Goal: Task Accomplishment & Management: Manage account settings

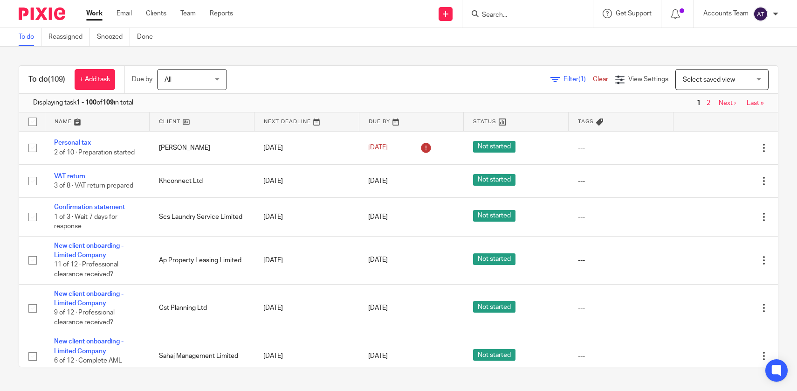
click at [493, 23] on div at bounding box center [527, 14] width 131 height 28
click at [493, 18] on input "Search" at bounding box center [523, 15] width 84 height 8
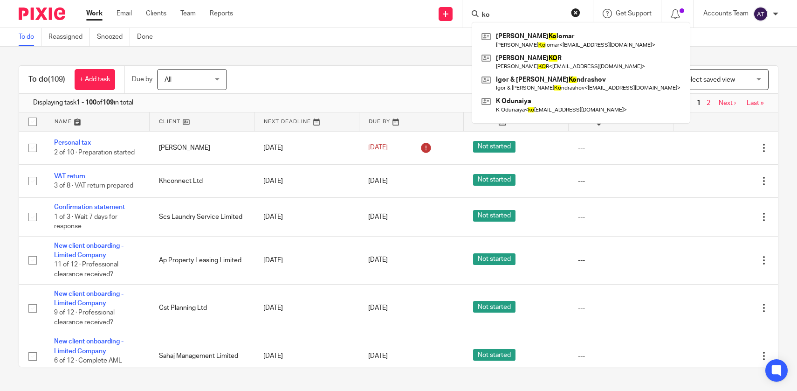
type input "k"
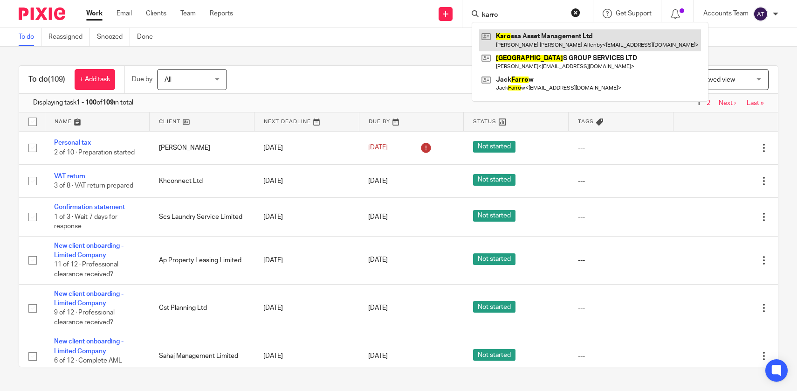
type input "karro"
click at [505, 37] on link at bounding box center [590, 39] width 222 height 21
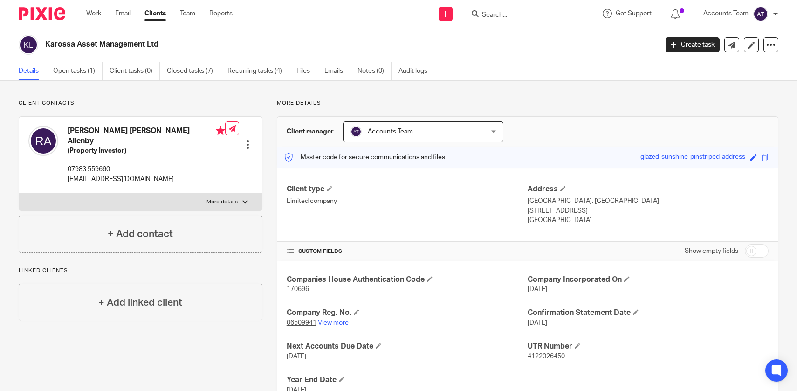
click at [503, 12] on input "Search" at bounding box center [523, 15] width 84 height 8
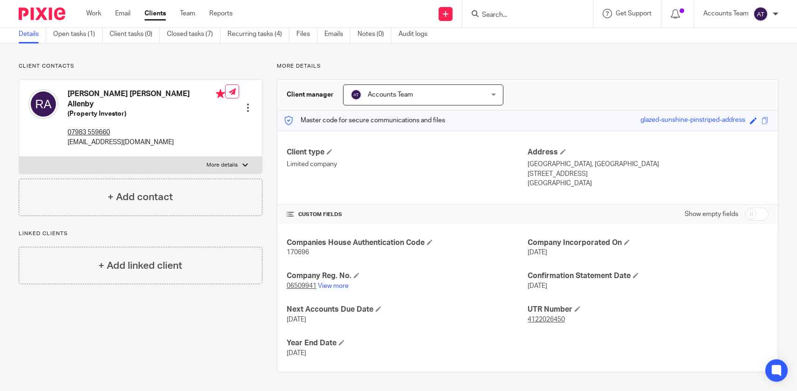
click at [495, 19] on form at bounding box center [530, 14] width 99 height 12
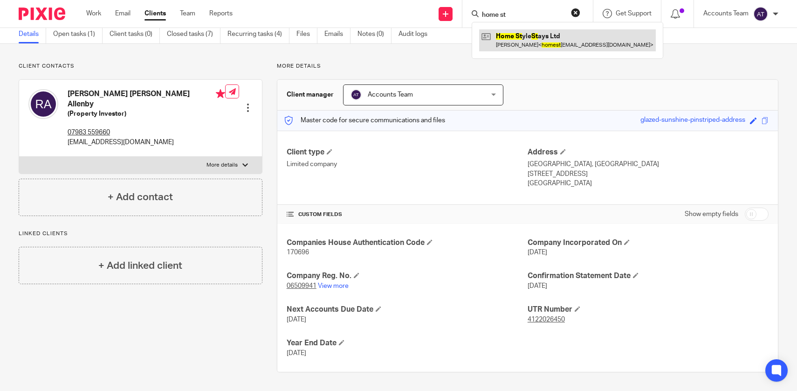
type input "home st"
click at [511, 36] on link at bounding box center [567, 39] width 177 height 21
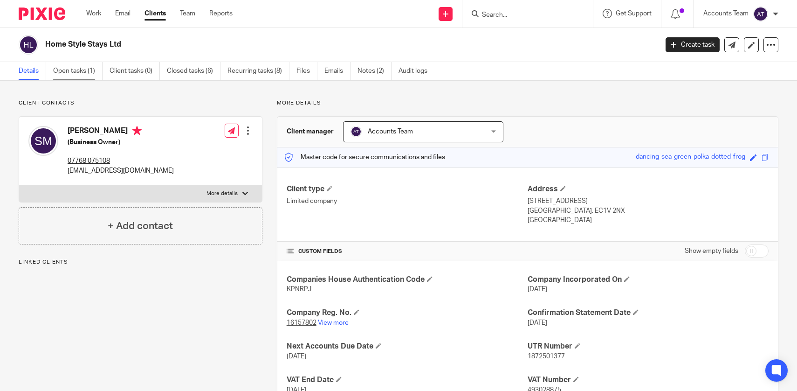
click at [98, 69] on link "Open tasks (1)" at bounding box center [77, 71] width 49 height 18
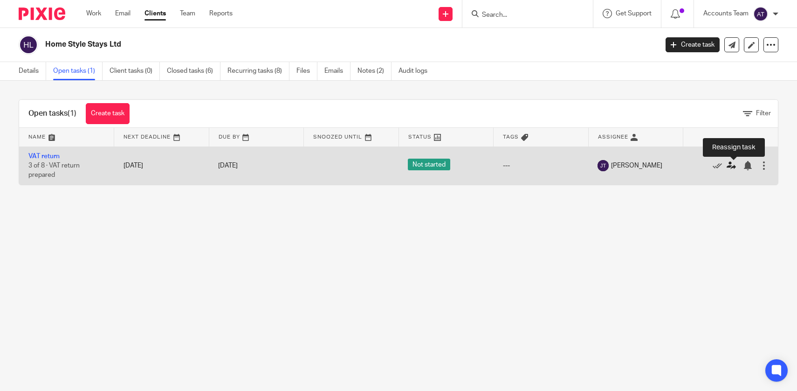
click at [731, 166] on icon at bounding box center [731, 165] width 9 height 9
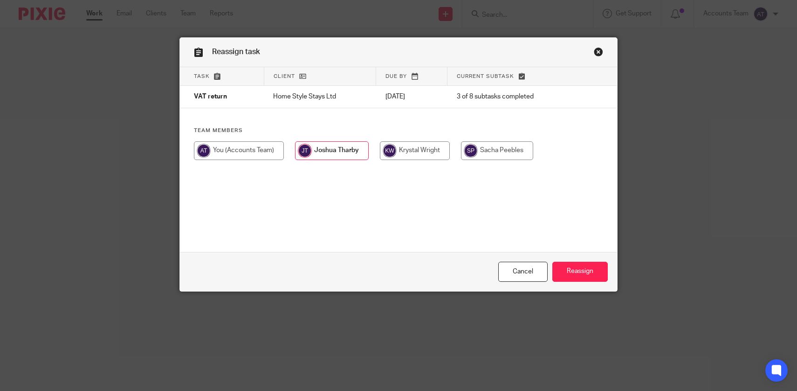
click at [491, 160] on div at bounding box center [399, 155] width 410 height 28
click at [515, 141] on div "Team members" at bounding box center [399, 148] width 438 height 42
click at [518, 146] on input "radio" at bounding box center [497, 150] width 72 height 19
radio input "true"
click at [577, 269] on input "Reassign" at bounding box center [579, 271] width 55 height 20
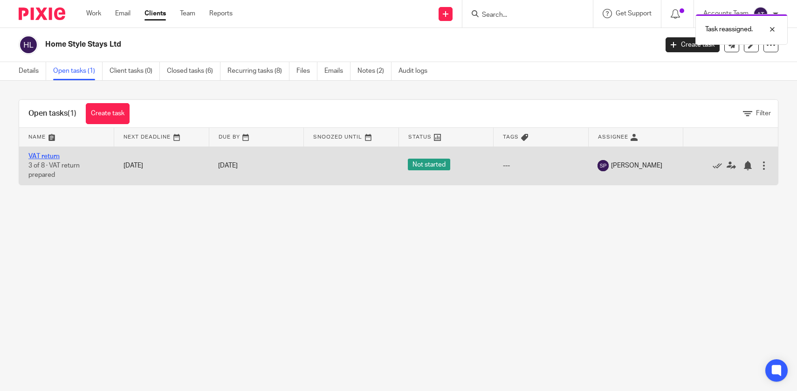
click at [44, 156] on link "VAT return" at bounding box center [43, 156] width 31 height 7
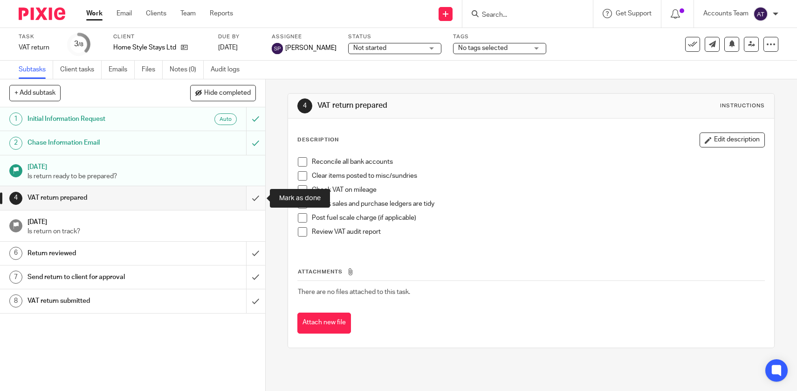
click at [259, 194] on input "submit" at bounding box center [132, 197] width 265 height 23
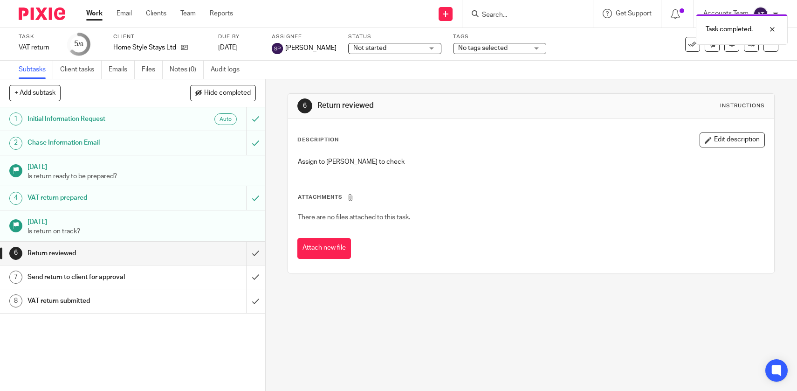
drag, startPoint x: 185, startPoint y: 45, endPoint x: 220, endPoint y: 4, distance: 54.2
click at [0, 0] on body "Work Email Clients Team Reports Work Email Clients Team Reports Settings Send n…" at bounding box center [398, 195] width 797 height 391
click at [258, 257] on input "submit" at bounding box center [132, 252] width 265 height 23
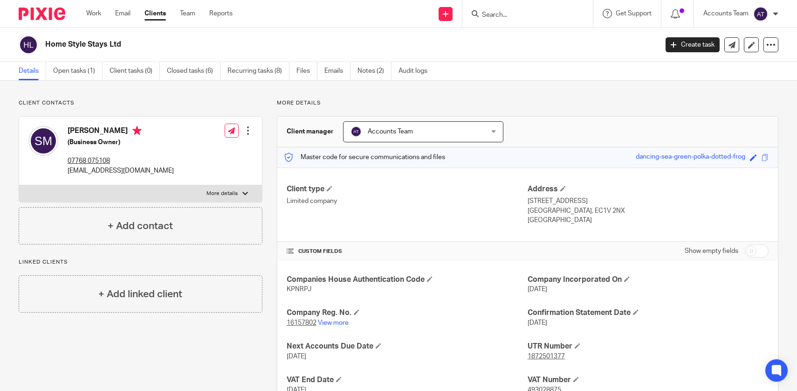
click at [227, 34] on div "Home Style Stays Ltd Create task Update from Companies House Export data Merge …" at bounding box center [398, 45] width 797 height 34
copy main "Home Style Stays Ltd Create task Update from Companies House Export data Merge …"
click at [121, 134] on h4 "[PERSON_NAME]" at bounding box center [121, 132] width 106 height 12
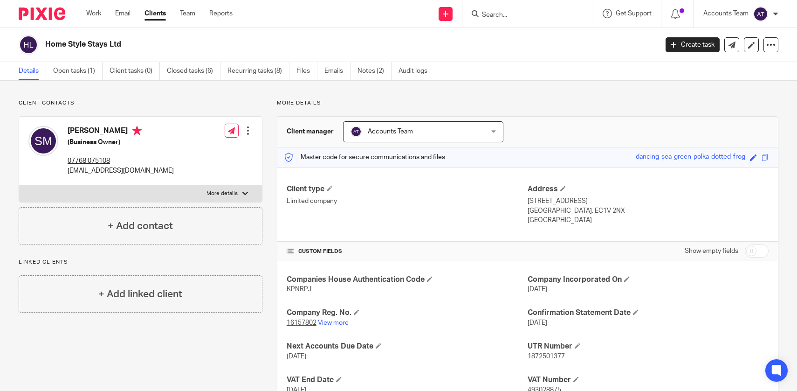
click at [121, 134] on h4 "[PERSON_NAME]" at bounding box center [121, 132] width 106 height 12
copy h4 "[PERSON_NAME]"
click at [157, 168] on div "[PERSON_NAME] (Business Owner) 07768 075108 [EMAIL_ADDRESS][DOMAIN_NAME] Edit c…" at bounding box center [140, 151] width 243 height 69
click at [157, 168] on div "Samuel Mitchell (Business Owner) 07768 075108 homestylestays@gmail.com Edit con…" at bounding box center [140, 151] width 243 height 69
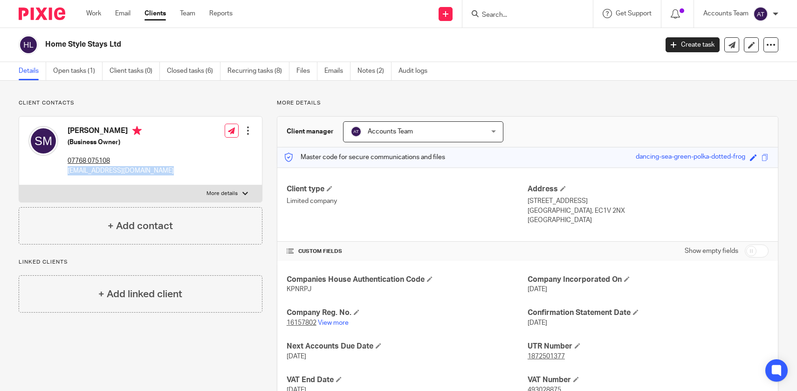
click at [157, 168] on div "Samuel Mitchell (Business Owner) 07768 075108 homestylestays@gmail.com Edit con…" at bounding box center [140, 151] width 243 height 69
copy div "homestylestays@gmail.com"
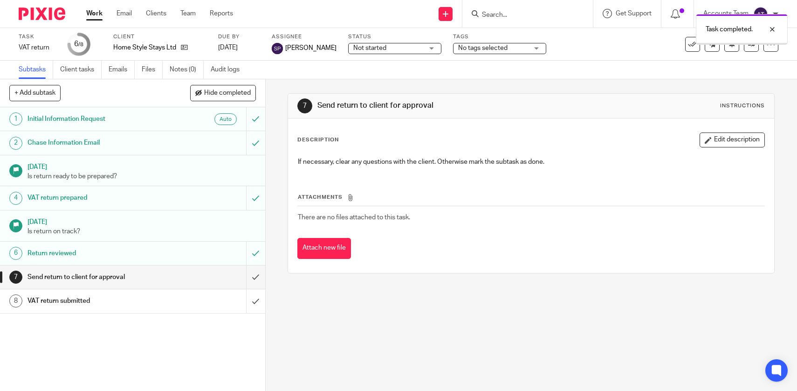
click at [257, 276] on input "submit" at bounding box center [132, 276] width 265 height 23
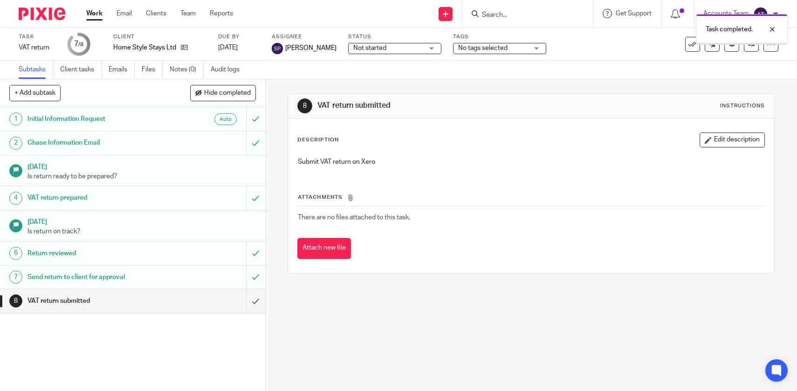
click at [191, 14] on link "Team" at bounding box center [187, 13] width 15 height 9
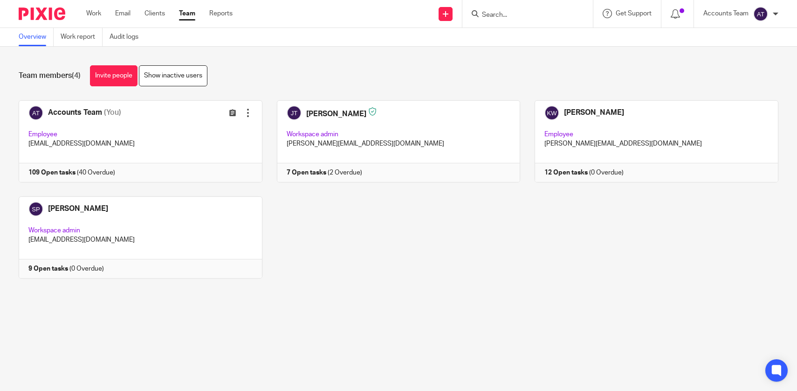
click at [186, 17] on link "Team" at bounding box center [187, 13] width 16 height 9
click at [513, 9] on form at bounding box center [530, 14] width 99 height 12
click at [517, 15] on input "Search" at bounding box center [523, 15] width 84 height 8
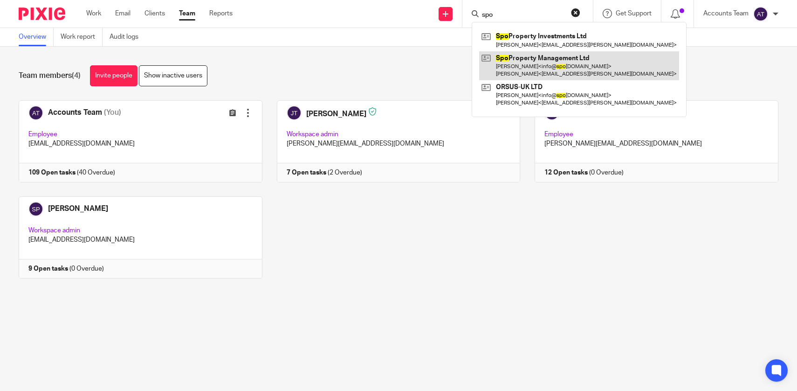
type input "spo"
click at [525, 65] on link at bounding box center [579, 65] width 200 height 29
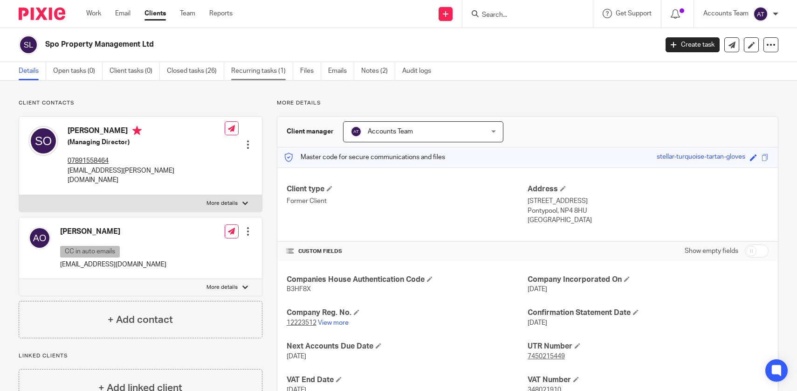
click at [283, 76] on link "Recurring tasks (1)" at bounding box center [262, 71] width 62 height 18
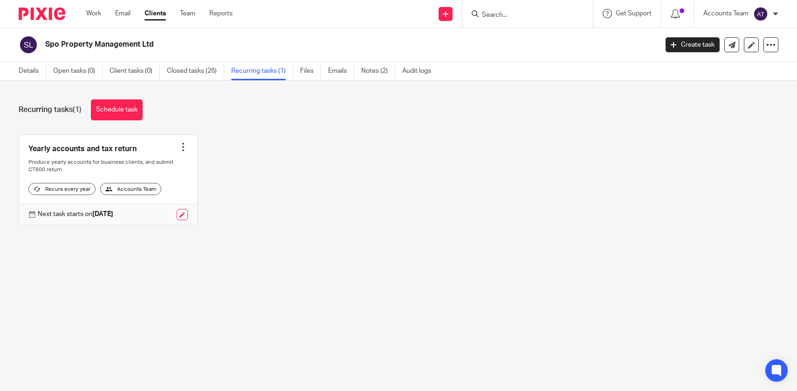
click at [185, 141] on link at bounding box center [108, 180] width 178 height 90
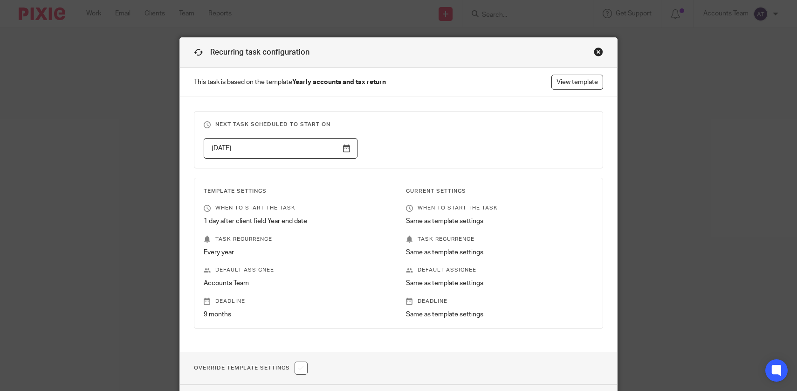
click at [601, 52] on div "Close this dialog window" at bounding box center [598, 51] width 9 height 9
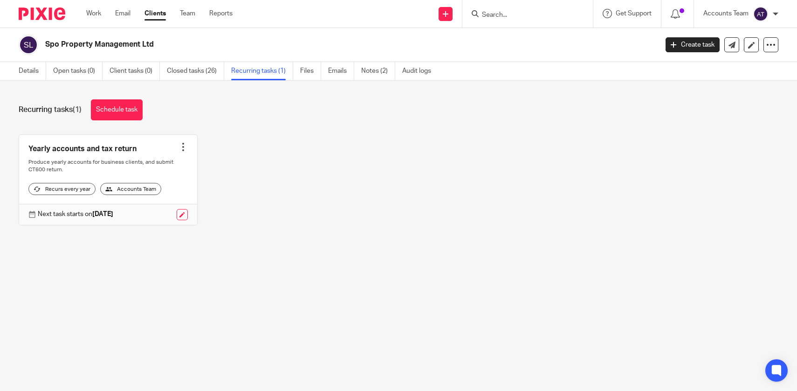
click at [184, 144] on div at bounding box center [183, 146] width 9 height 9
click at [164, 204] on span "Cancel schedule" at bounding box center [148, 206] width 49 height 7
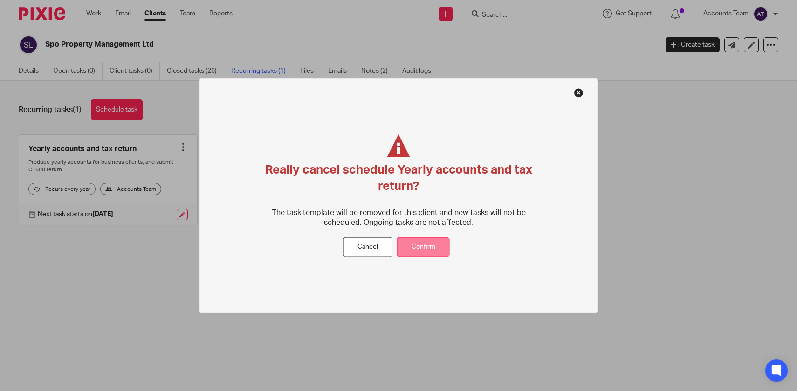
click at [426, 251] on button "Confirm" at bounding box center [423, 247] width 53 height 20
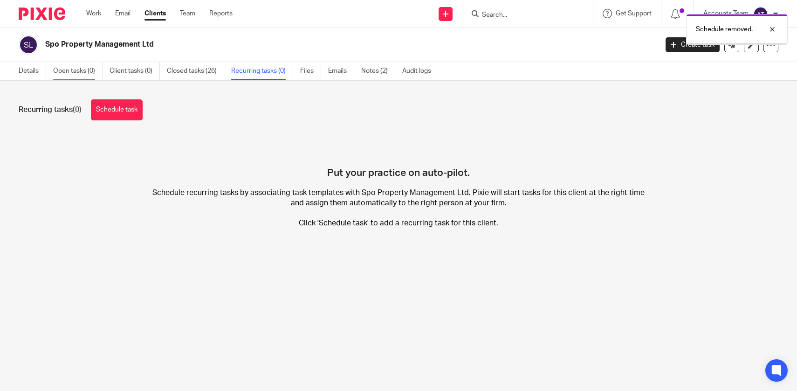
click at [58, 76] on link "Open tasks (0)" at bounding box center [77, 71] width 49 height 18
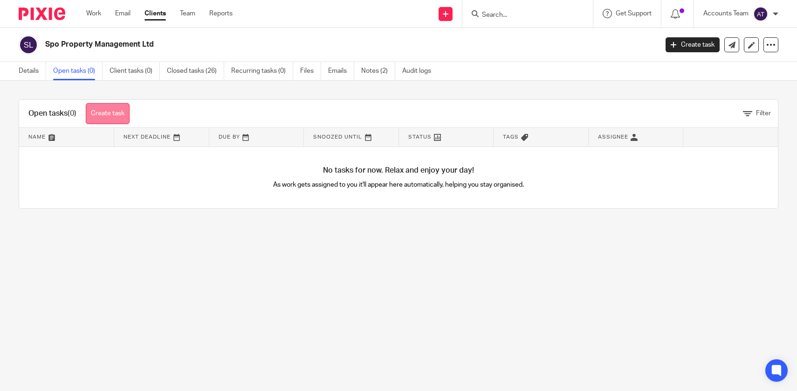
click at [107, 115] on link "Create task" at bounding box center [108, 113] width 44 height 21
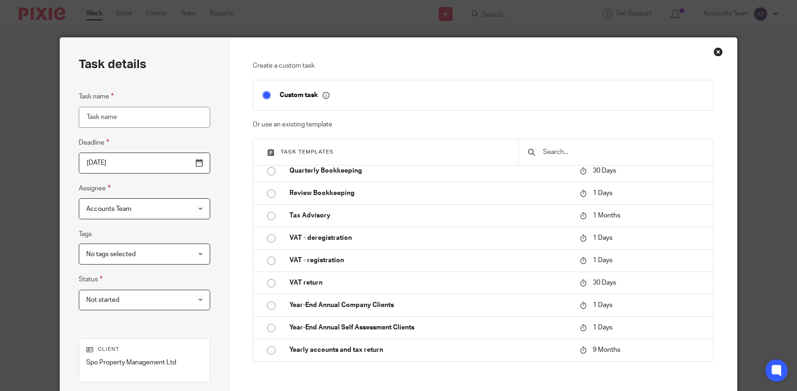
scroll to position [54, 0]
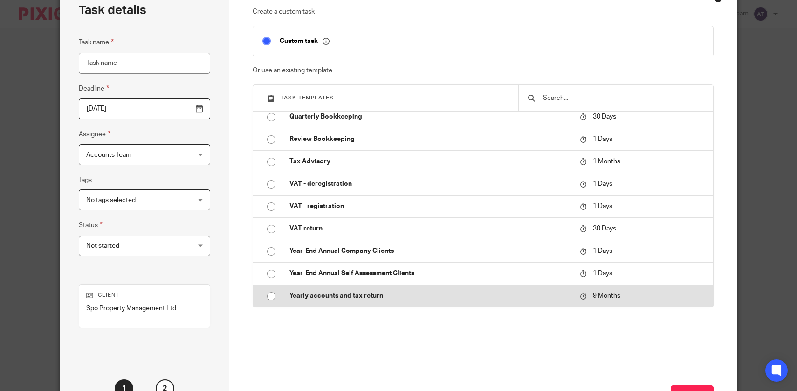
click at [356, 303] on td "Yearly accounts and tax return" at bounding box center [427, 295] width 295 height 22
type input "2026-05-21"
type input "Yearly accounts and tax return"
checkbox input "false"
radio input "true"
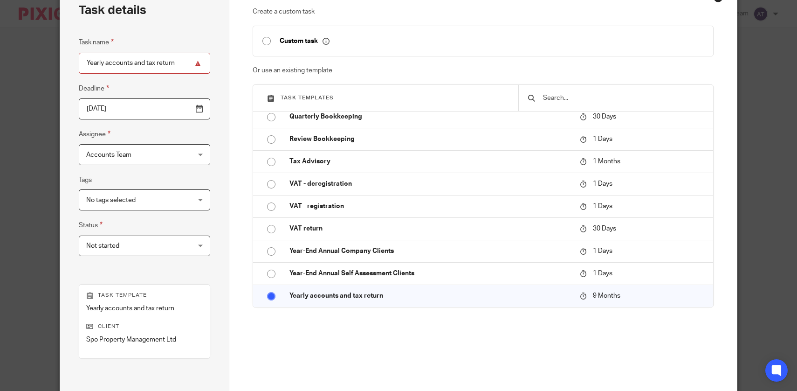
click at [172, 112] on input "2026-05-21" at bounding box center [144, 108] width 131 height 21
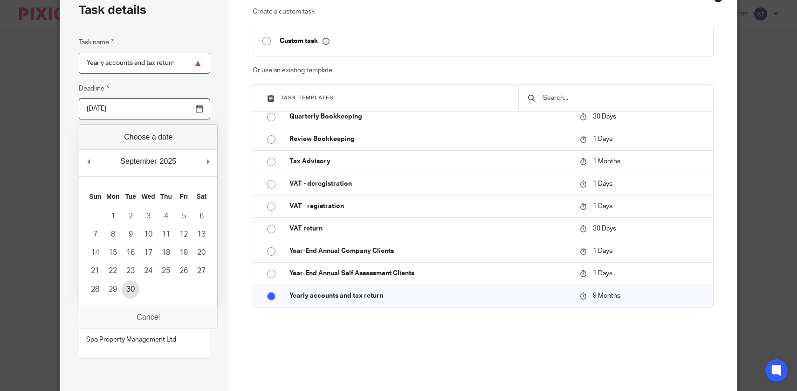
type input "2025-09-30"
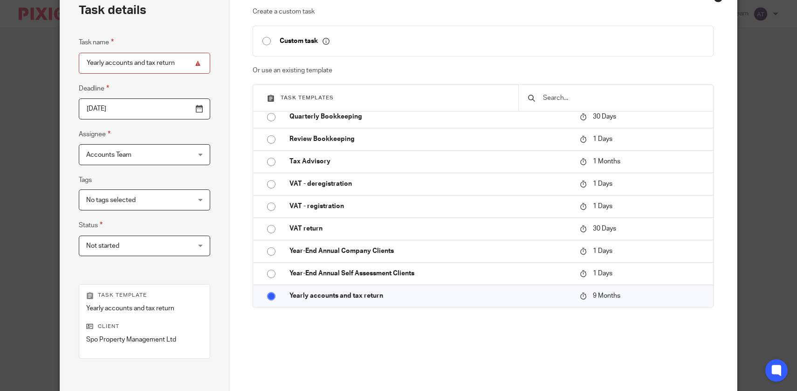
click at [179, 167] on div "Task name Yearly accounts and tax return Deadline 2025-09-30 Assignee Accounts …" at bounding box center [144, 151] width 131 height 228
click at [178, 161] on div "Accounts Team Accounts Team" at bounding box center [144, 154] width 131 height 21
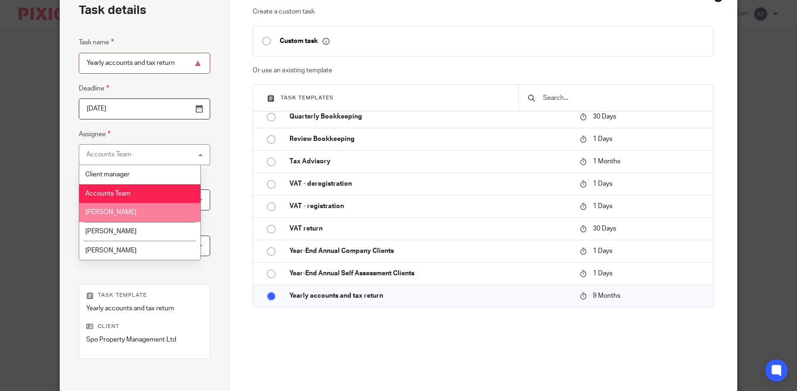
click at [164, 207] on li "[PERSON_NAME]" at bounding box center [139, 212] width 121 height 19
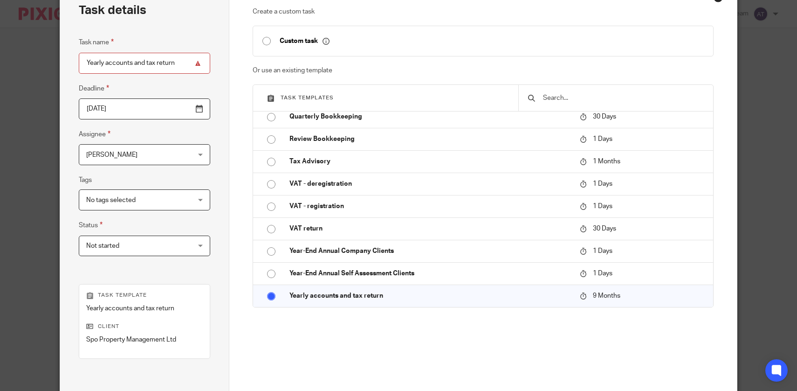
click at [397, 335] on div "Create a custom task Custom task Or use an existing template Task templates Ann…" at bounding box center [483, 186] width 461 height 359
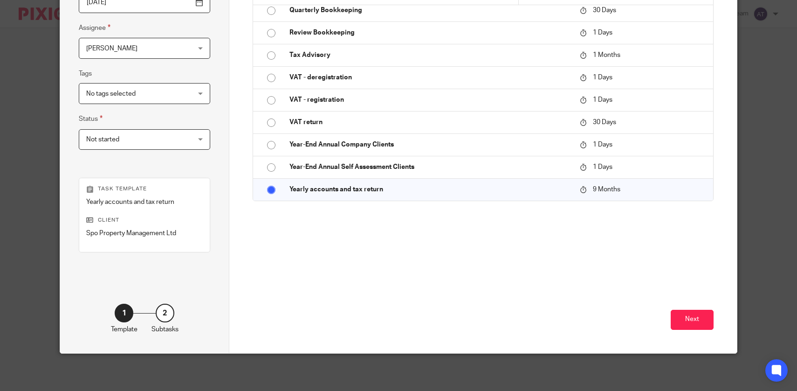
click at [669, 321] on div "Next" at bounding box center [483, 306] width 461 height 93
click at [684, 319] on button "Next" at bounding box center [692, 319] width 43 height 20
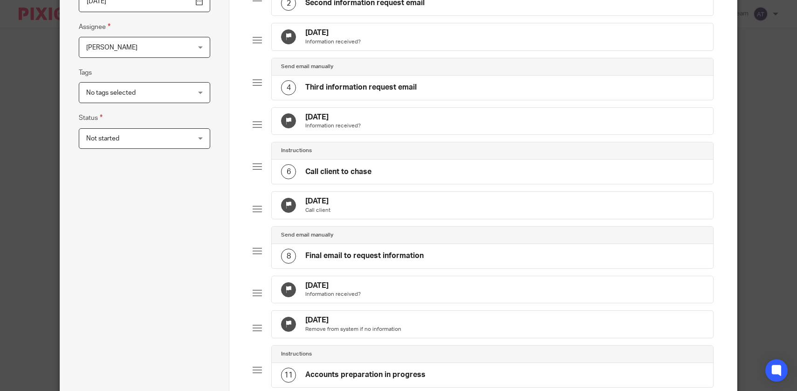
scroll to position [690, 0]
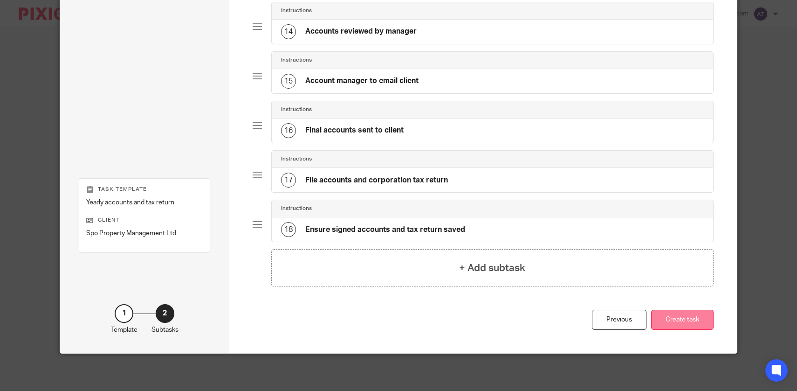
click at [683, 327] on button "Create task" at bounding box center [682, 319] width 62 height 20
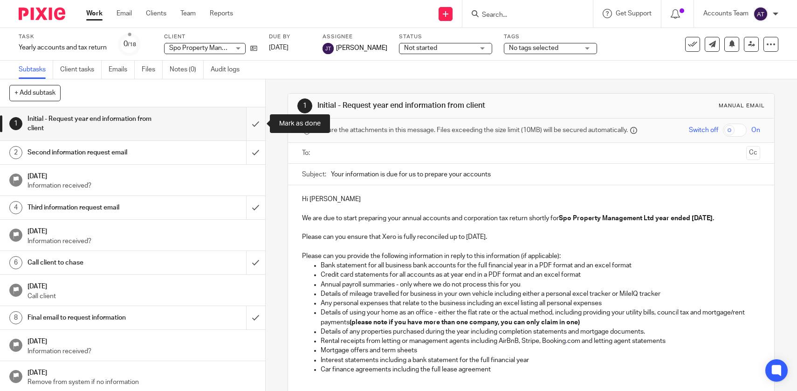
click at [257, 129] on input "submit" at bounding box center [132, 123] width 265 height 33
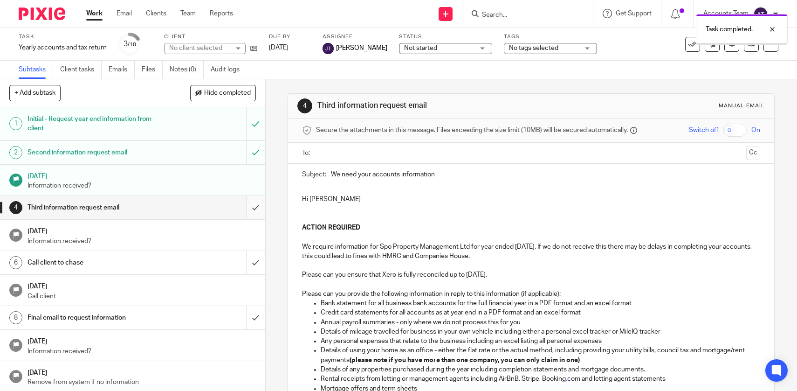
click at [257, 205] on input "submit" at bounding box center [132, 207] width 265 height 23
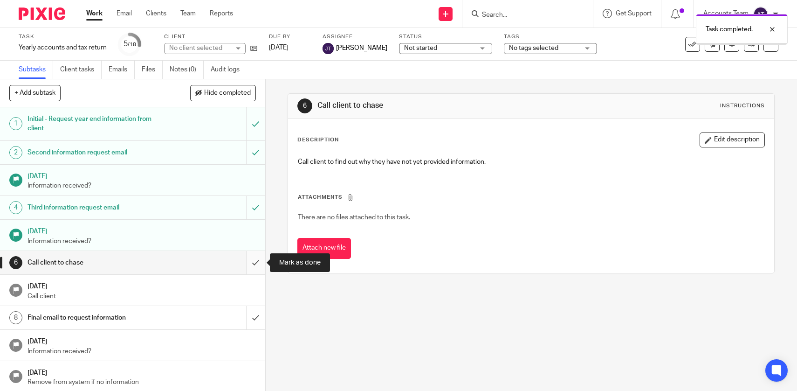
click at [256, 260] on input "submit" at bounding box center [132, 262] width 265 height 23
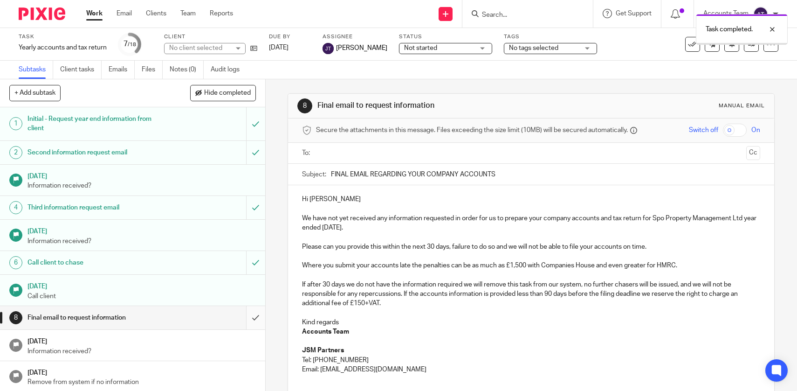
click at [253, 325] on input "submit" at bounding box center [132, 317] width 265 height 23
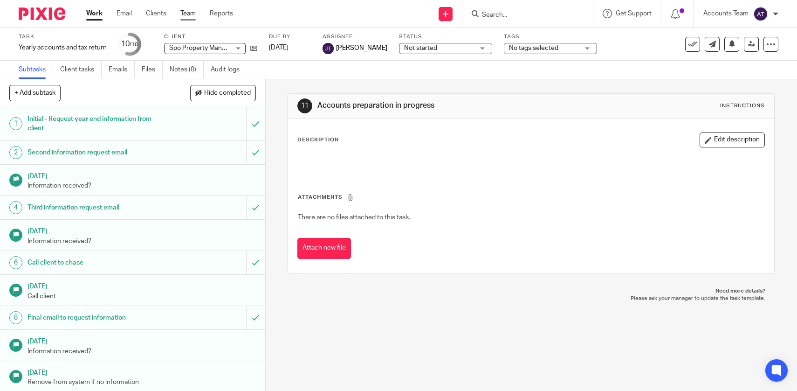
click at [189, 11] on link "Team" at bounding box center [187, 13] width 15 height 9
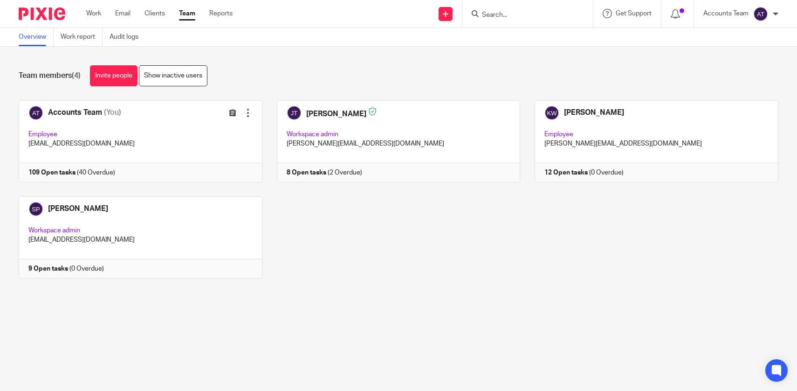
click at [506, 14] on input "Search" at bounding box center [523, 15] width 84 height 8
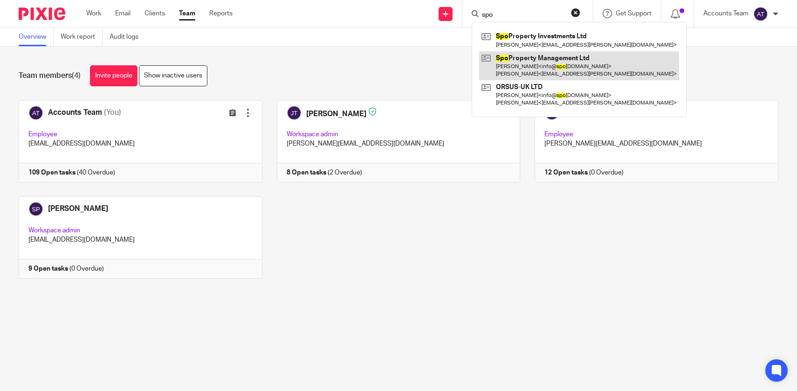
type input "spo"
click at [523, 62] on link at bounding box center [579, 65] width 200 height 29
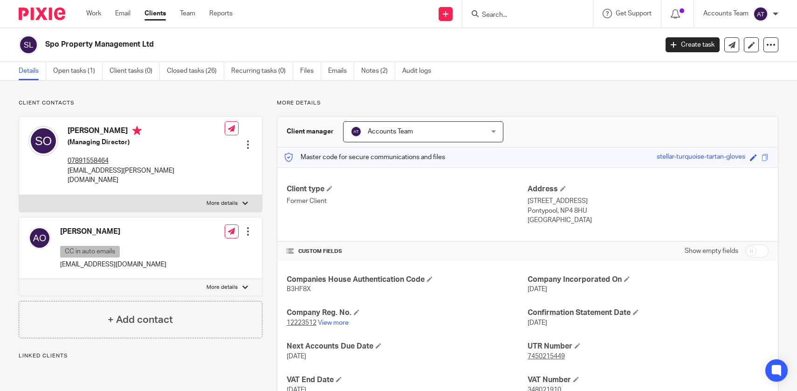
click at [775, 52] on div "Spo Property Management Ltd Create task Update from Companies House Export data…" at bounding box center [399, 45] width 760 height 20
click at [775, 44] on icon at bounding box center [770, 44] width 9 height 9
click at [739, 68] on link "Update from Companies House" at bounding box center [719, 69] width 103 height 14
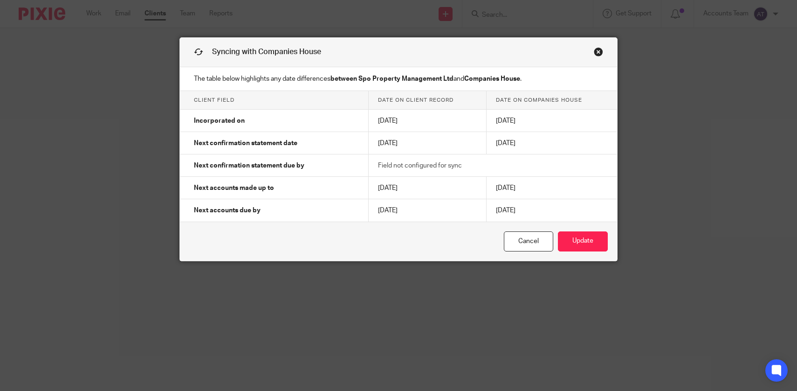
click at [599, 42] on div "Syncing with Companies House" at bounding box center [399, 52] width 438 height 29
click at [599, 48] on link "Close this dialog window" at bounding box center [598, 53] width 9 height 13
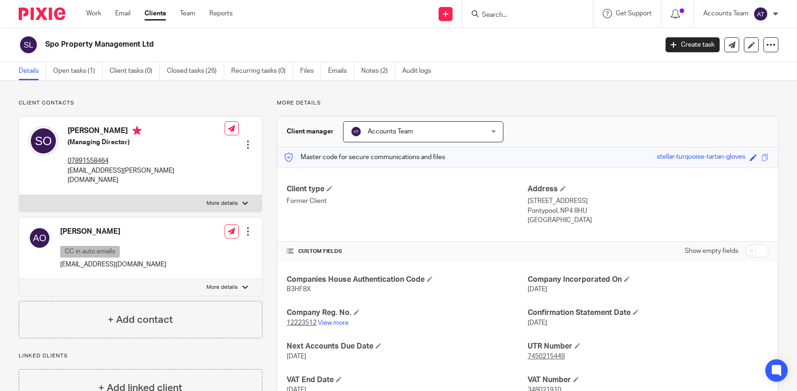
click at [179, 17] on ul "Work Email Clients Team Reports" at bounding box center [166, 13] width 160 height 9
click at [770, 51] on div at bounding box center [770, 44] width 15 height 15
click at [727, 68] on link "Update from Companies House" at bounding box center [719, 69] width 103 height 14
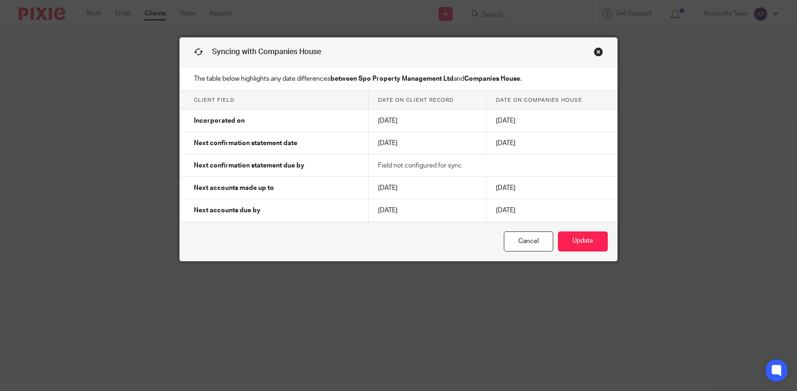
click at [601, 54] on link "Close this dialog window" at bounding box center [598, 53] width 9 height 13
